Goal: Task Accomplishment & Management: Use online tool/utility

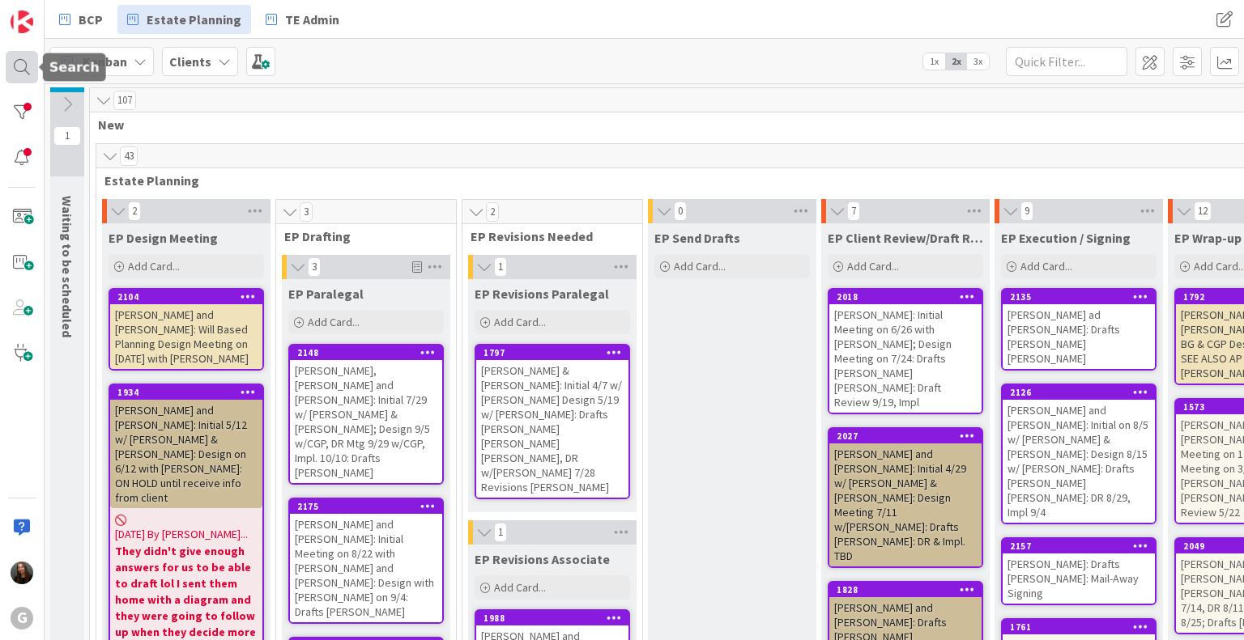
click at [23, 77] on div at bounding box center [22, 67] width 32 height 32
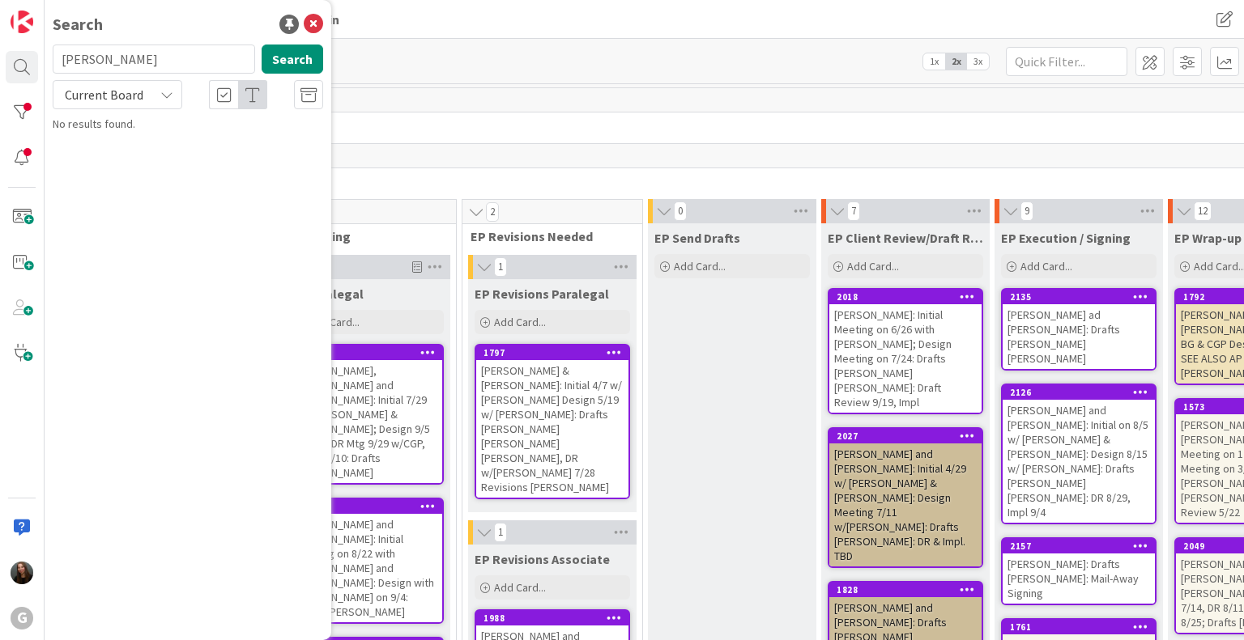
type input "[PERSON_NAME]"
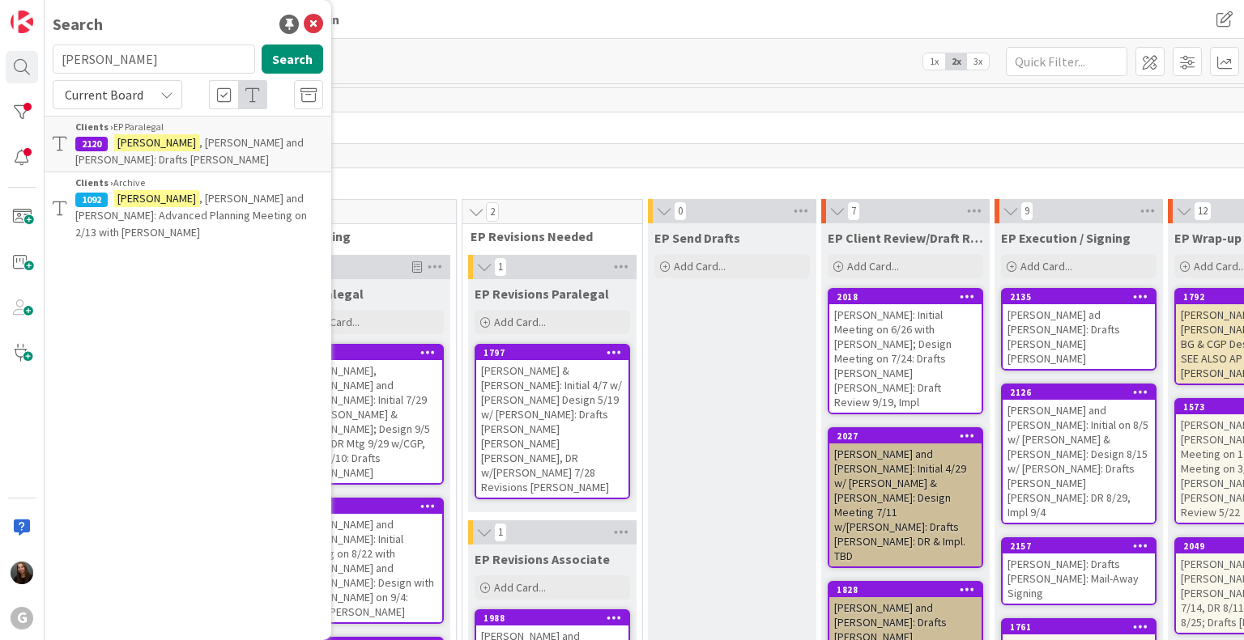
click at [212, 152] on p "[PERSON_NAME] and [PERSON_NAME]: Drafts [PERSON_NAME]" at bounding box center [199, 151] width 248 height 34
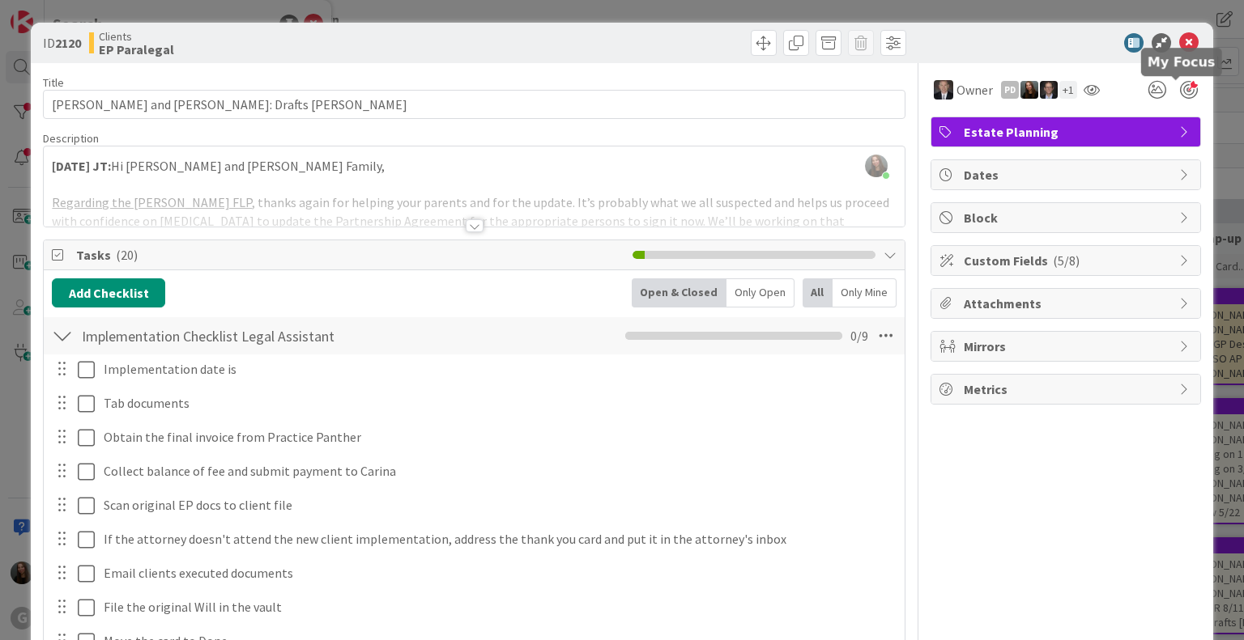
click at [1180, 91] on div at bounding box center [1189, 90] width 18 height 18
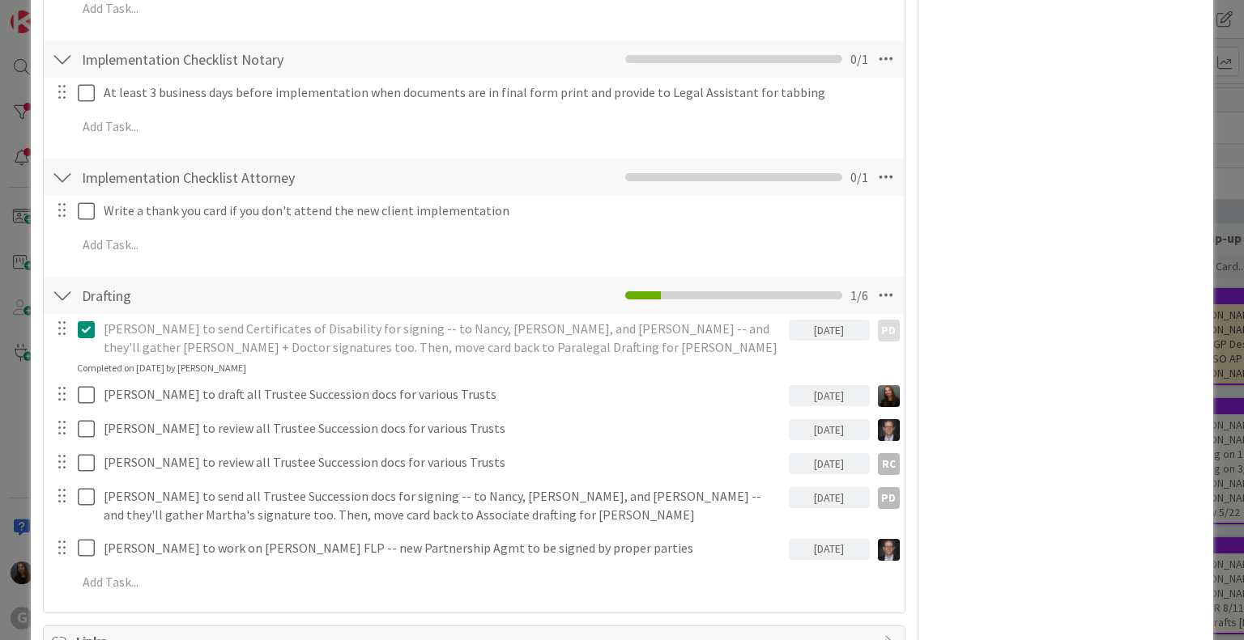
scroll to position [866, 0]
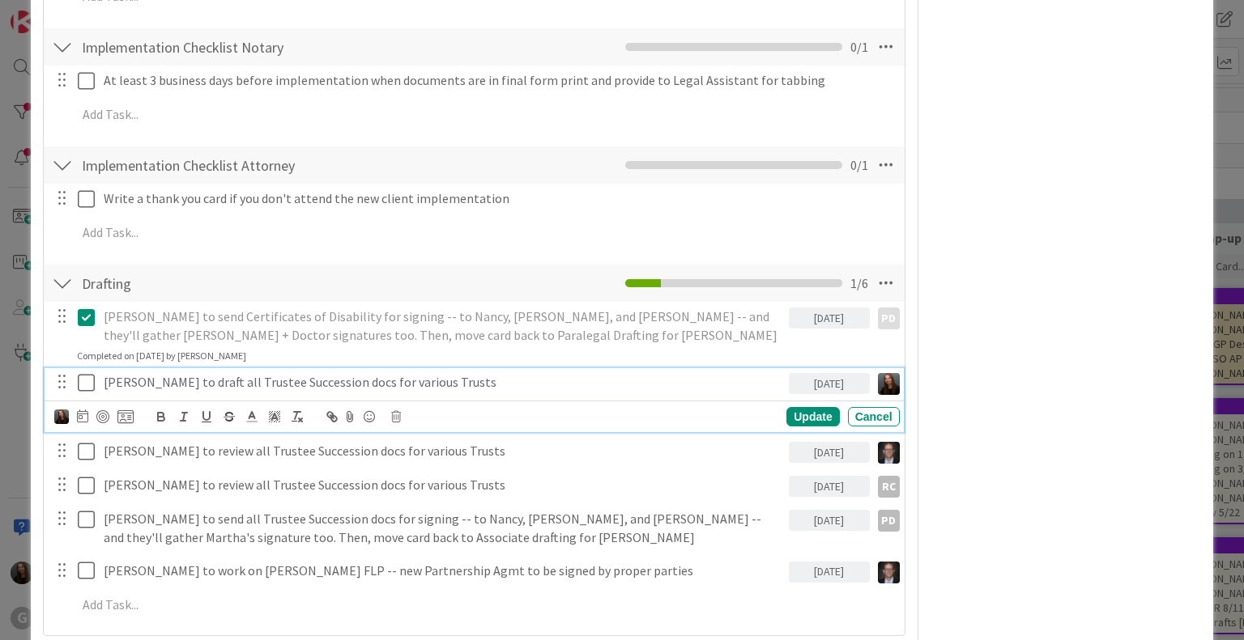
click at [91, 381] on icon at bounding box center [86, 382] width 17 height 19
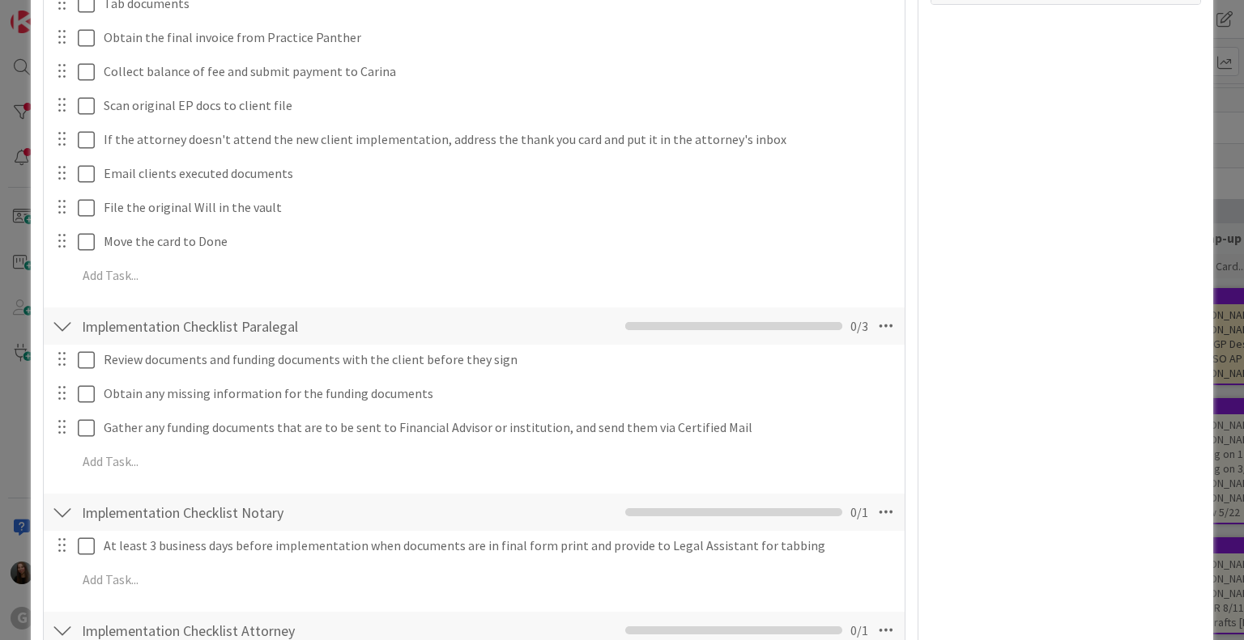
scroll to position [0, 0]
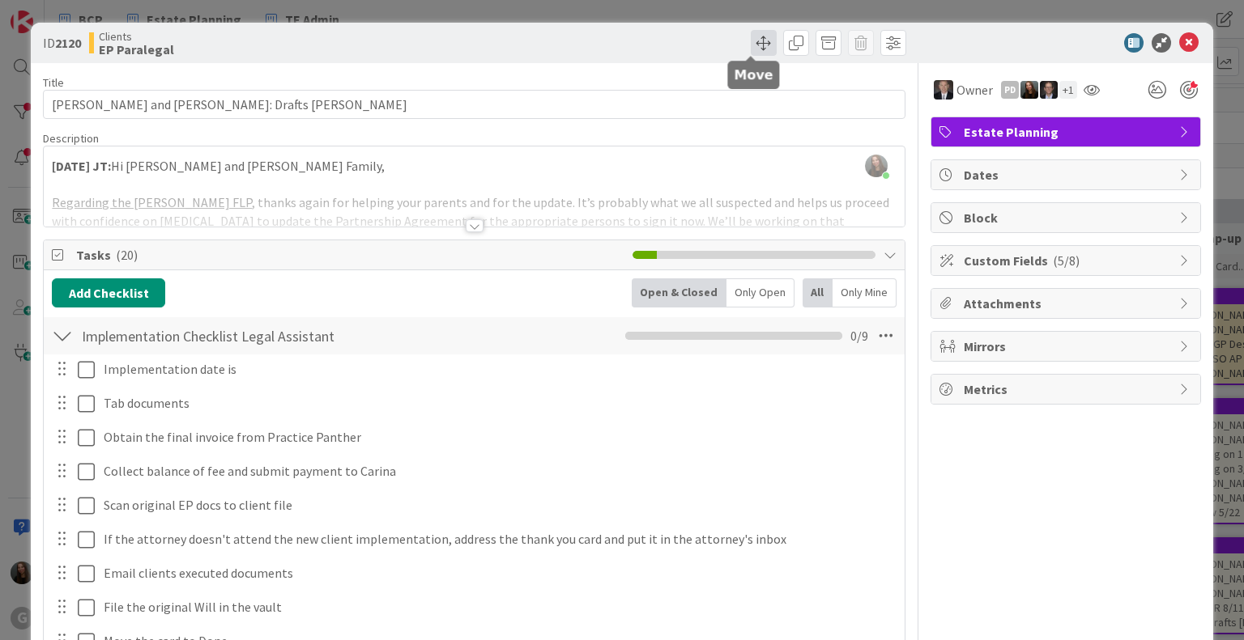
click at [752, 40] on span at bounding box center [764, 43] width 26 height 26
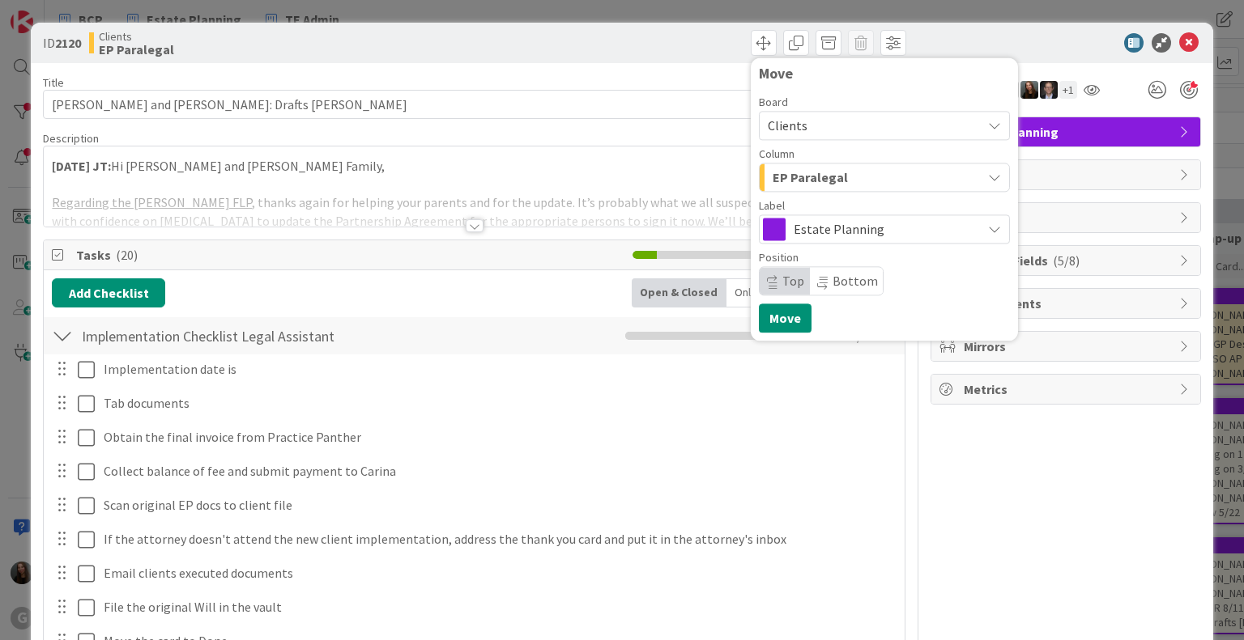
click at [982, 184] on button "EP Paralegal" at bounding box center [884, 177] width 251 height 29
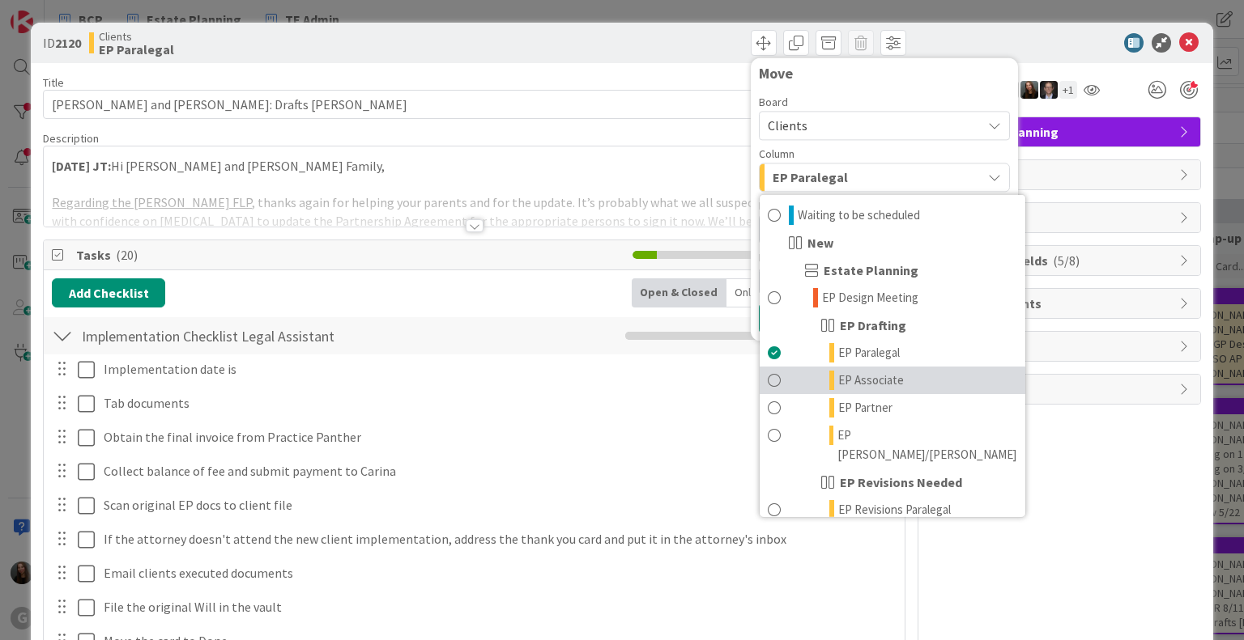
click at [845, 381] on span "EP Associate" at bounding box center [871, 380] width 66 height 19
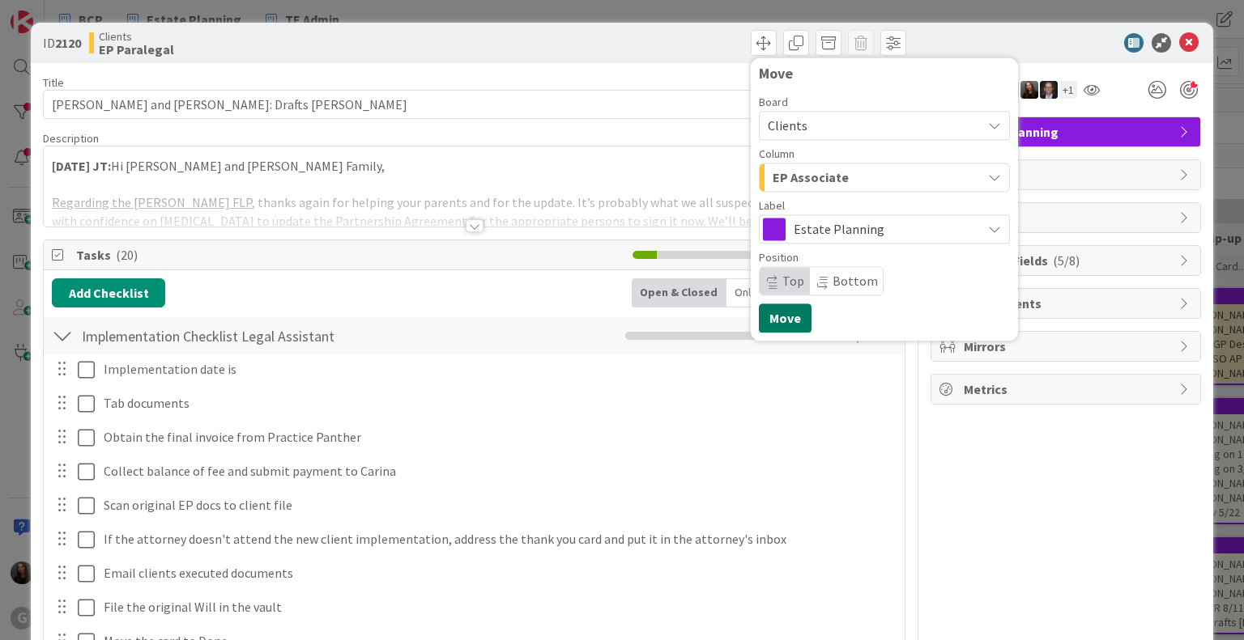
click at [764, 328] on button "Move" at bounding box center [785, 318] width 53 height 29
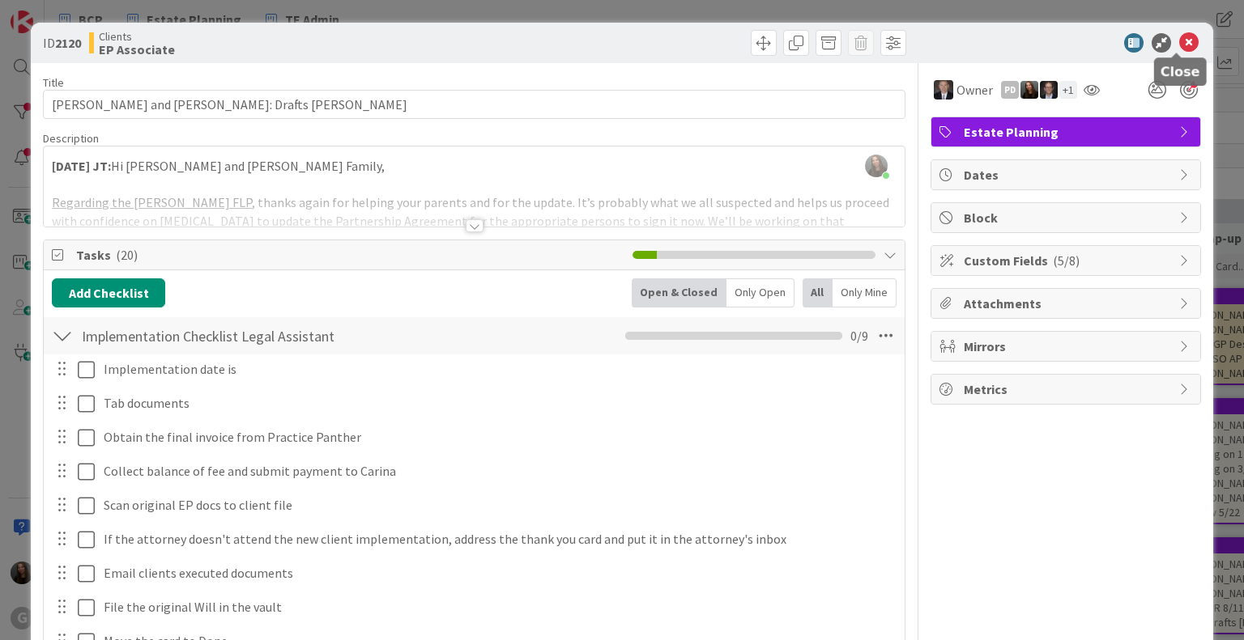
click at [1179, 34] on icon at bounding box center [1188, 42] width 19 height 19
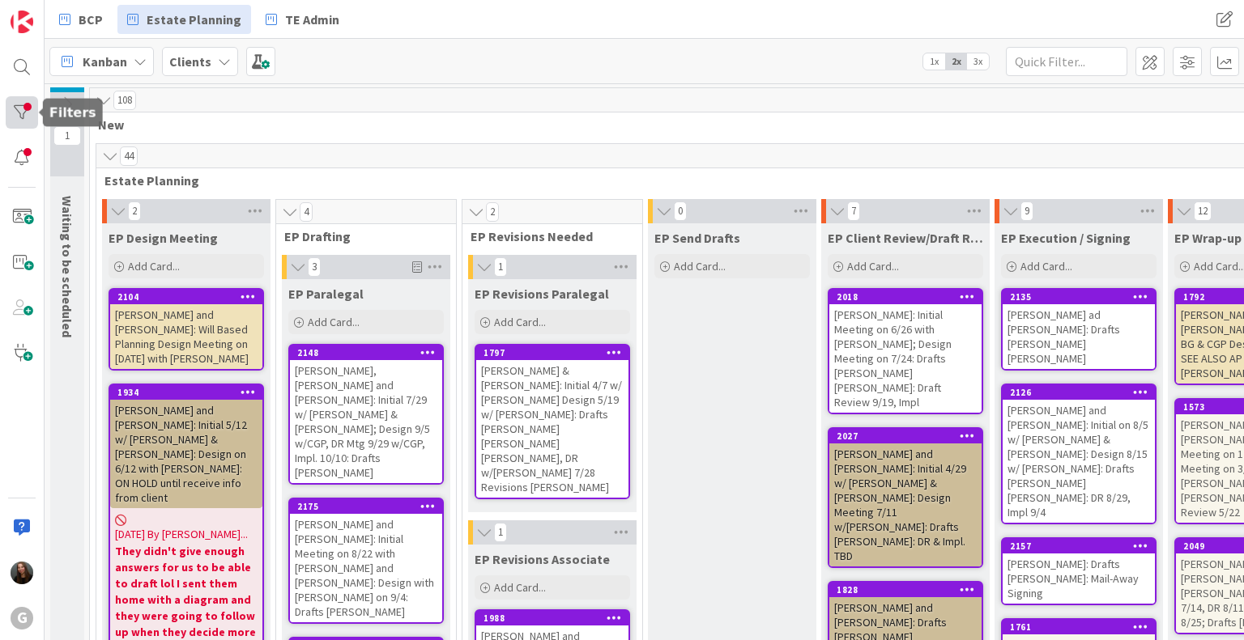
click at [29, 104] on div at bounding box center [22, 112] width 32 height 32
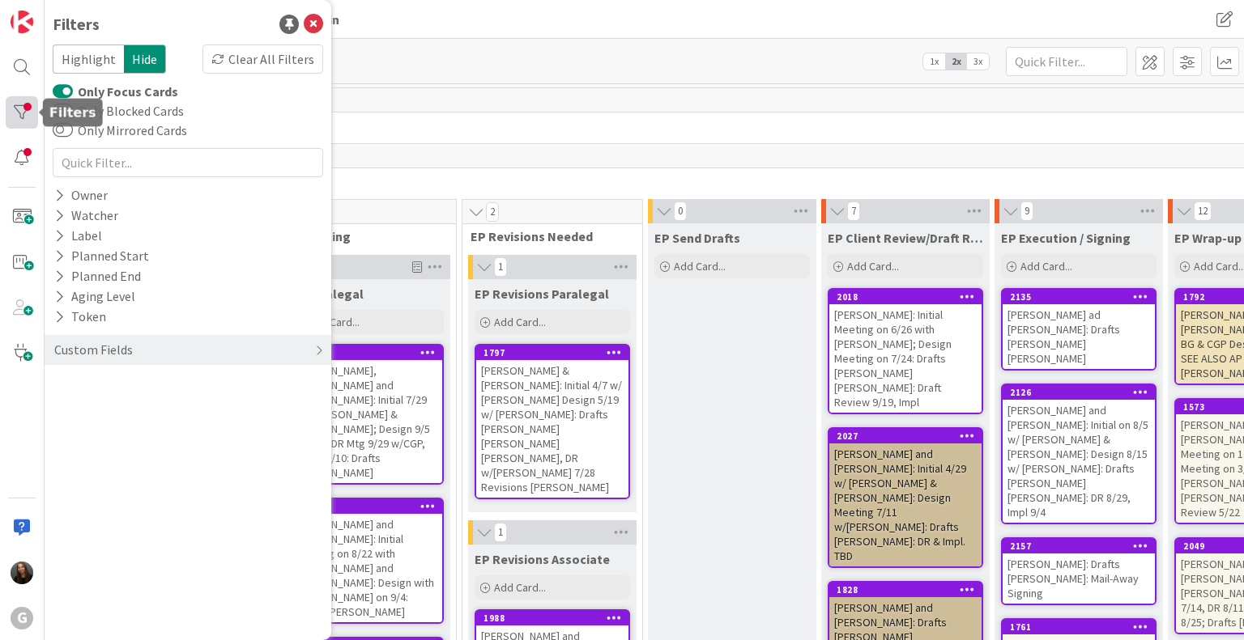
click at [29, 104] on div at bounding box center [22, 112] width 32 height 32
click at [1087, 93] on div "108" at bounding box center [912, 100] width 1644 height 24
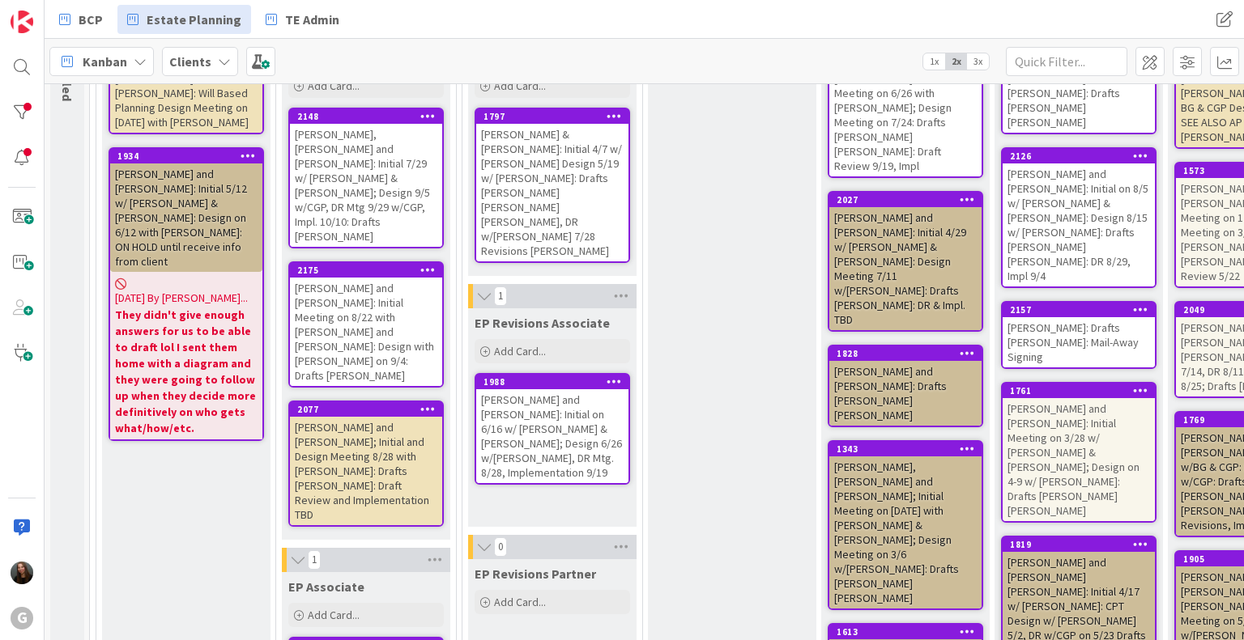
scroll to position [203, 0]
